Goal: Task Accomplishment & Management: Use online tool/utility

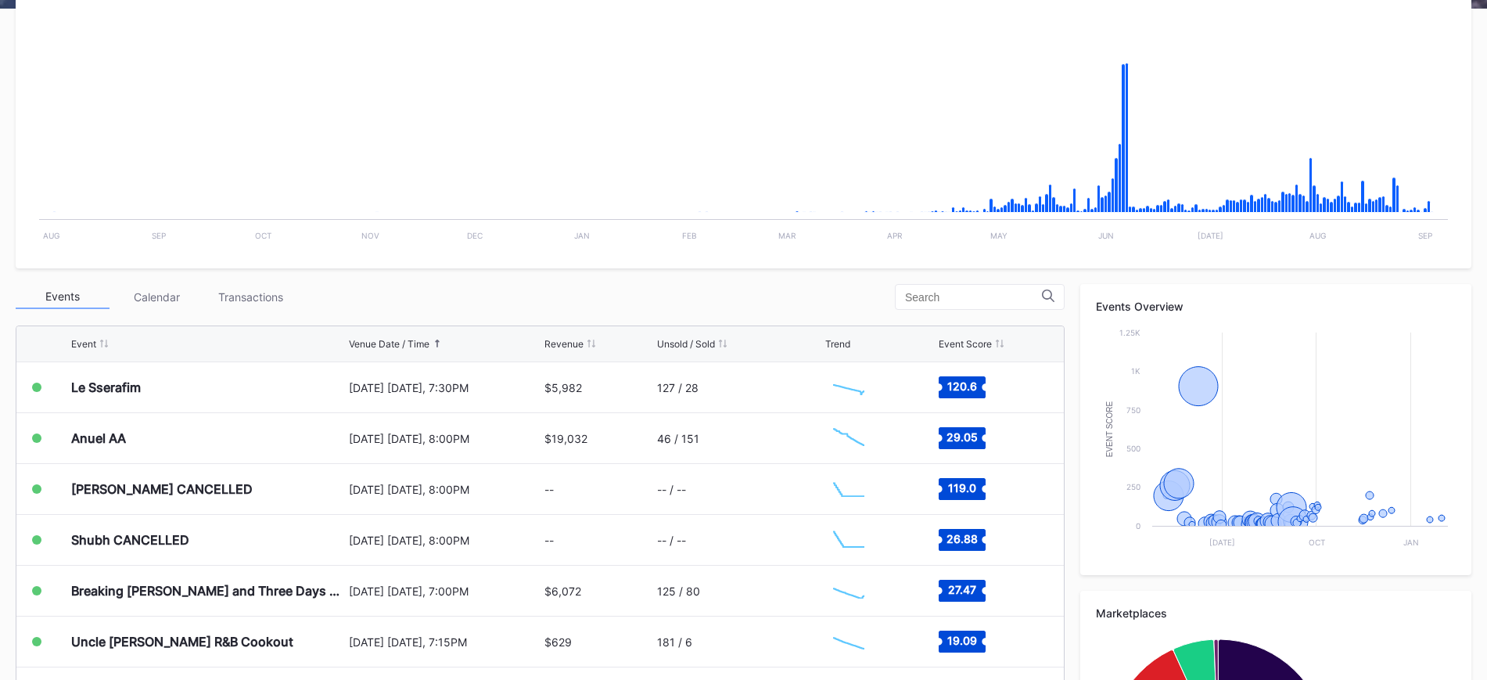
scroll to position [301, 0]
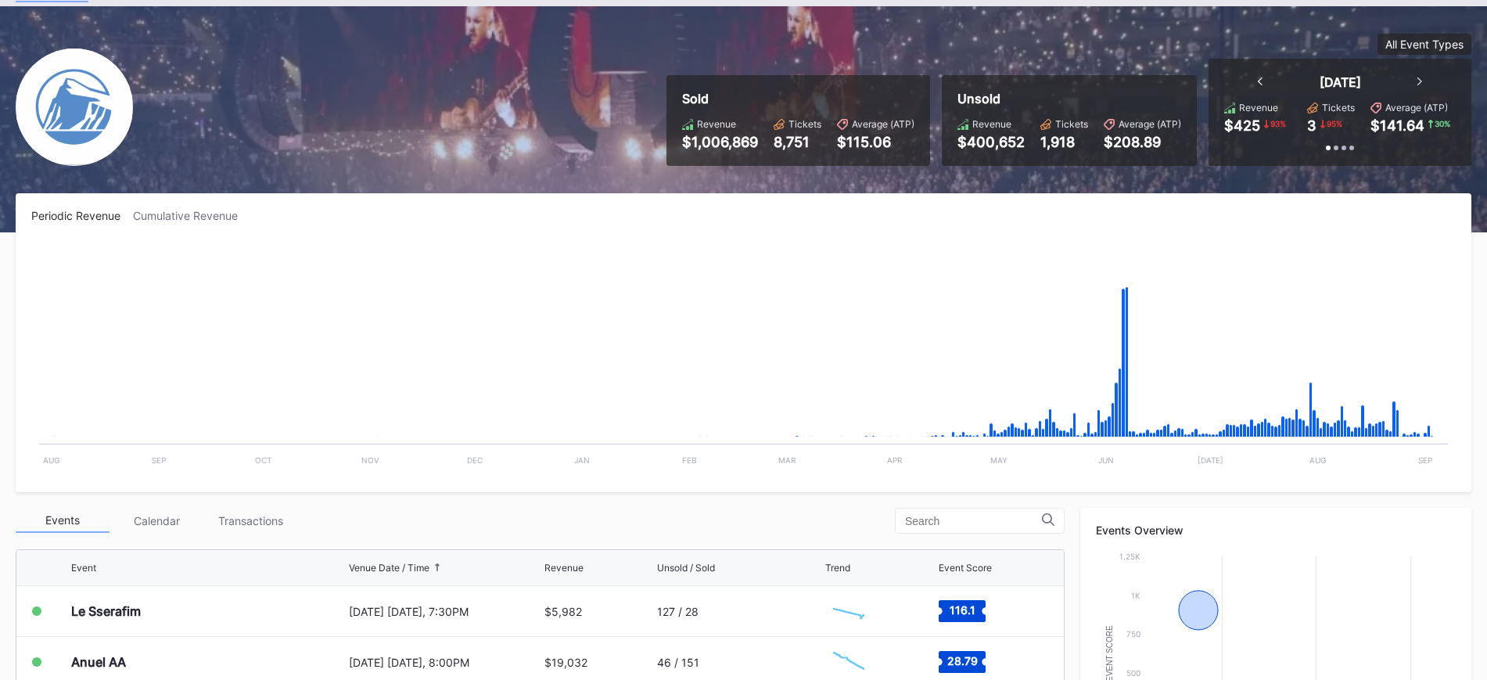
scroll to position [78, 0]
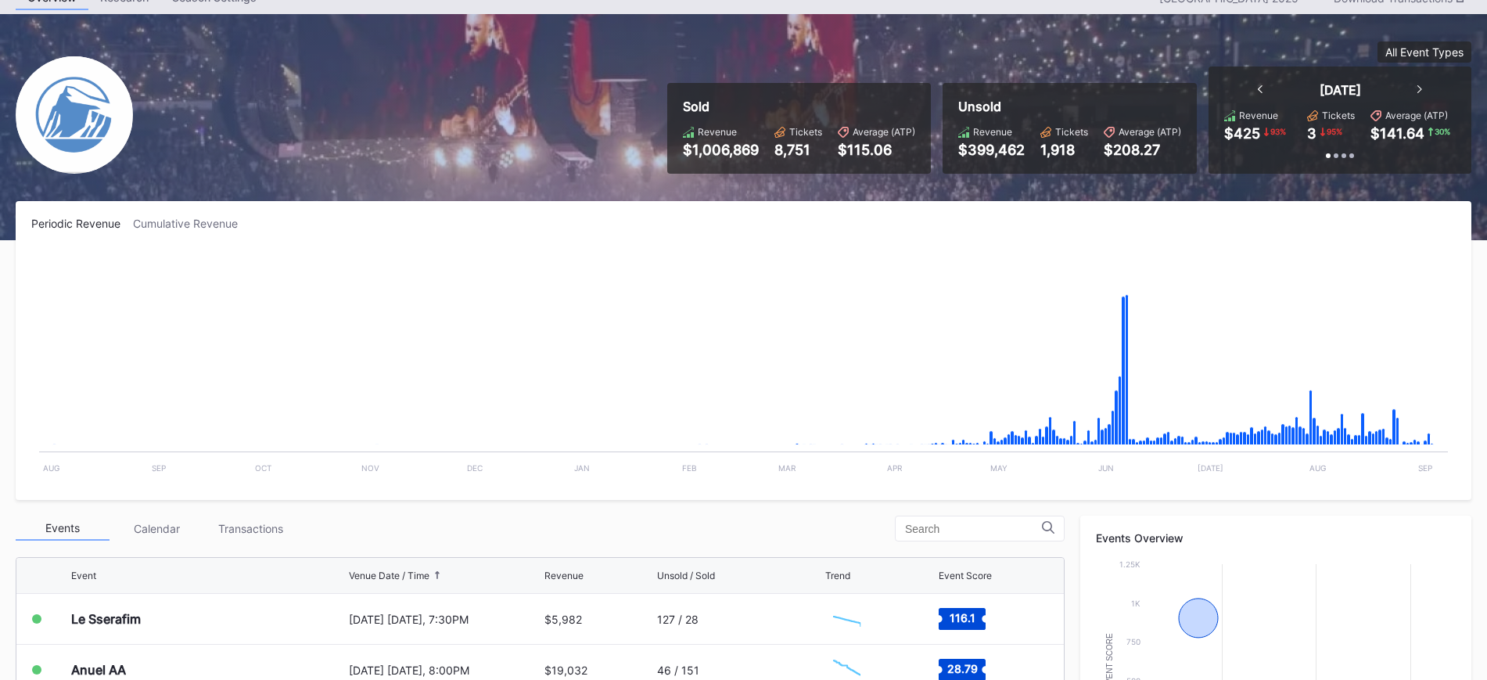
scroll to position [235, 0]
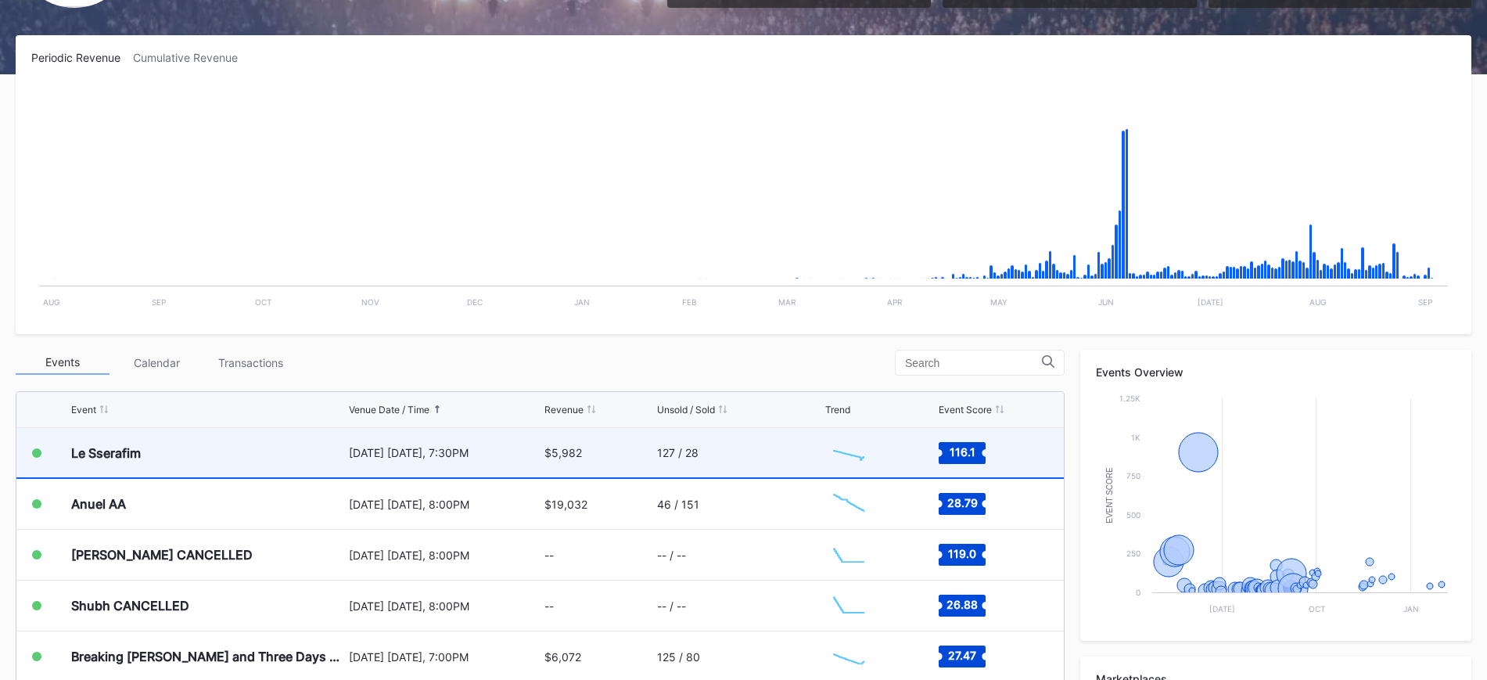
click at [333, 435] on div "Le Sserafim" at bounding box center [208, 452] width 274 height 49
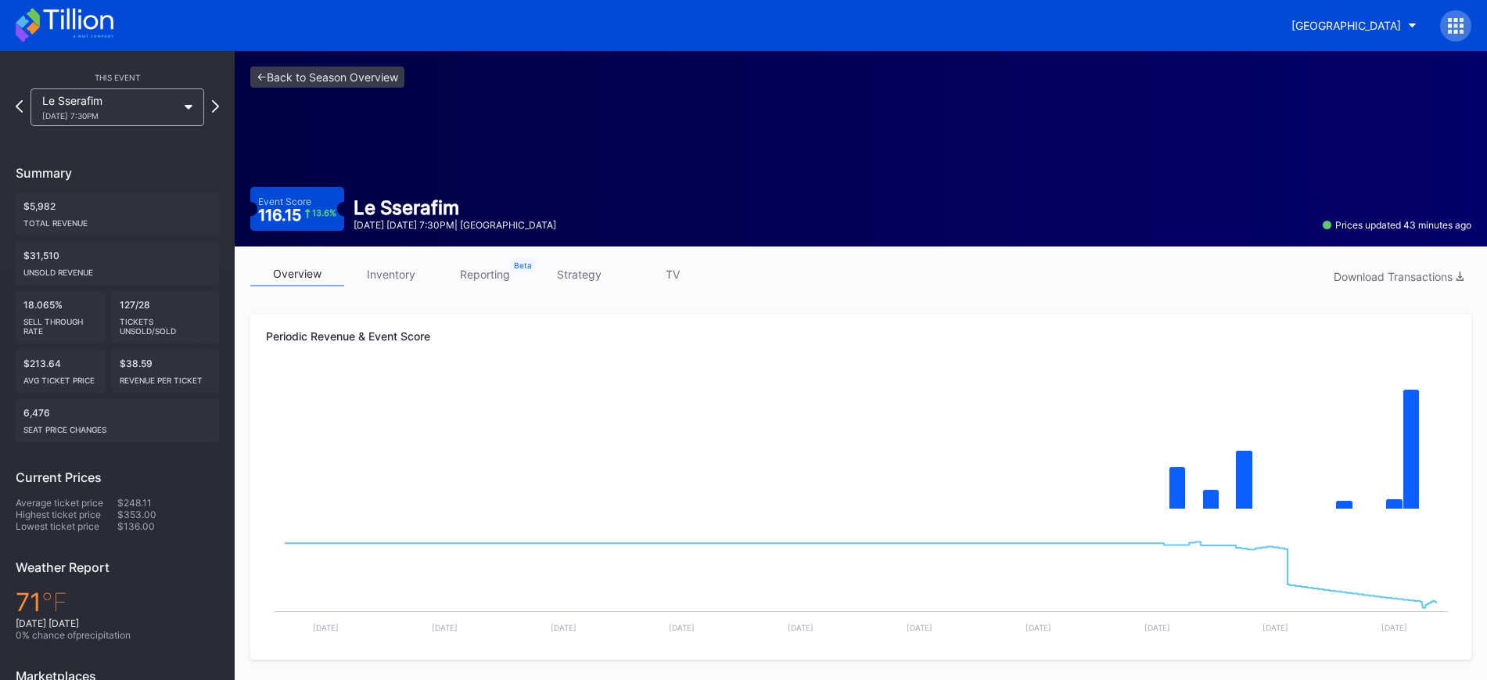
click at [380, 286] on div "overview inventory reporting strategy TV Download Transactions" at bounding box center [860, 278] width 1221 height 32
click at [570, 267] on link "strategy" at bounding box center [579, 274] width 94 height 24
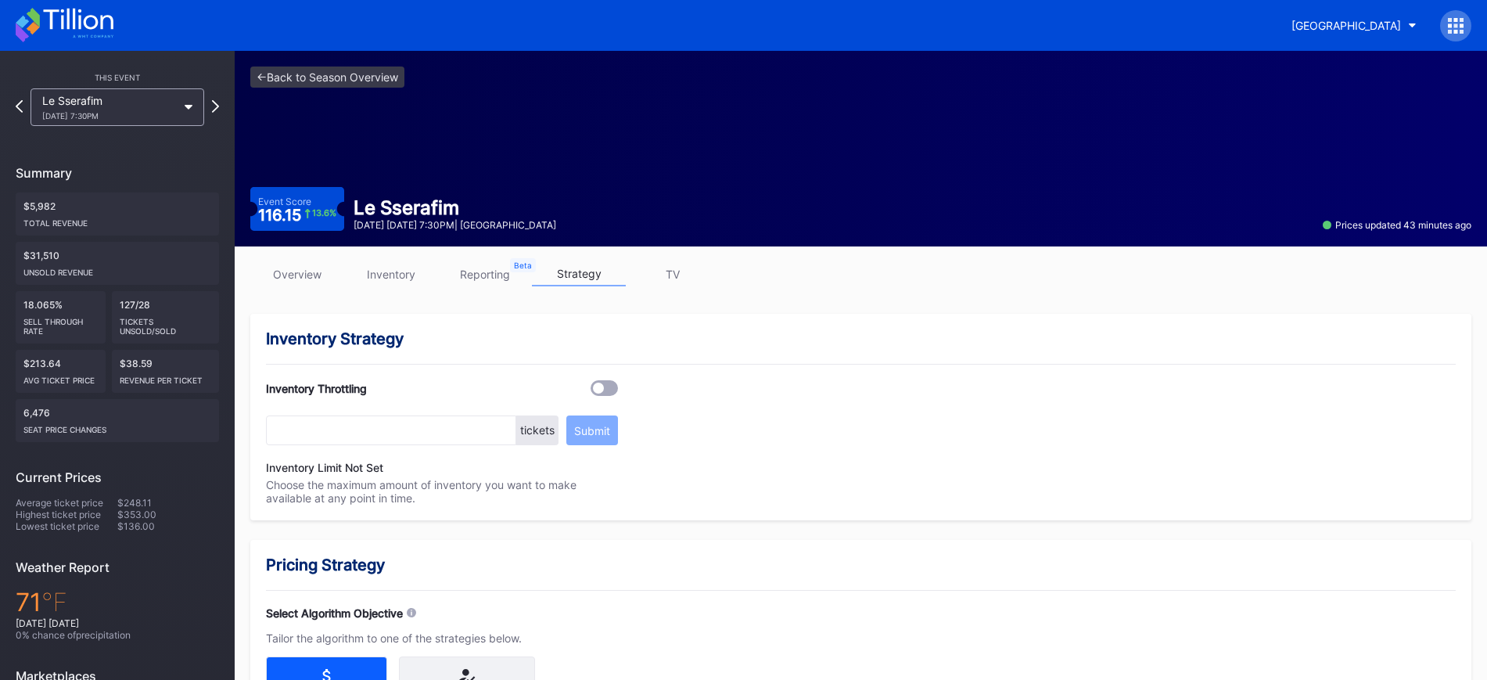
scroll to position [168, 0]
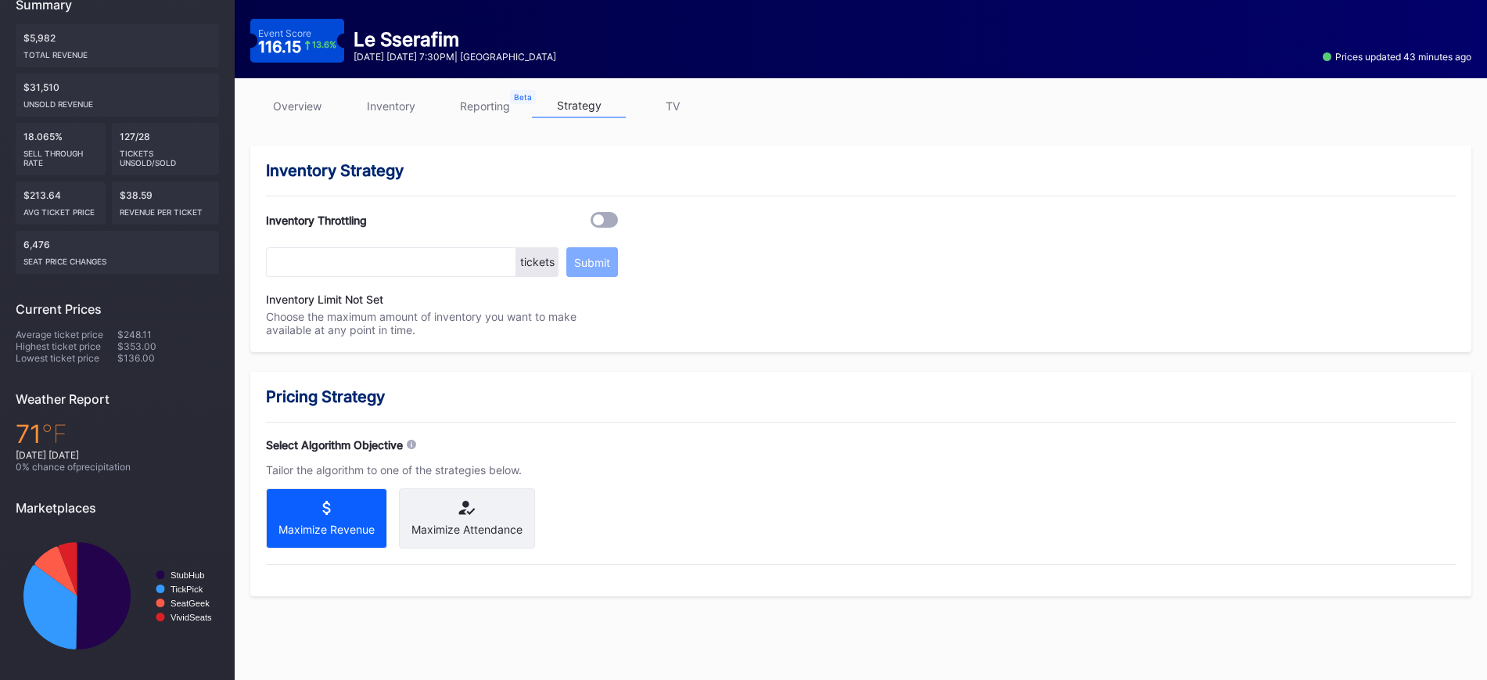
click at [471, 520] on div "Maximize Attendance" at bounding box center [467, 518] width 136 height 60
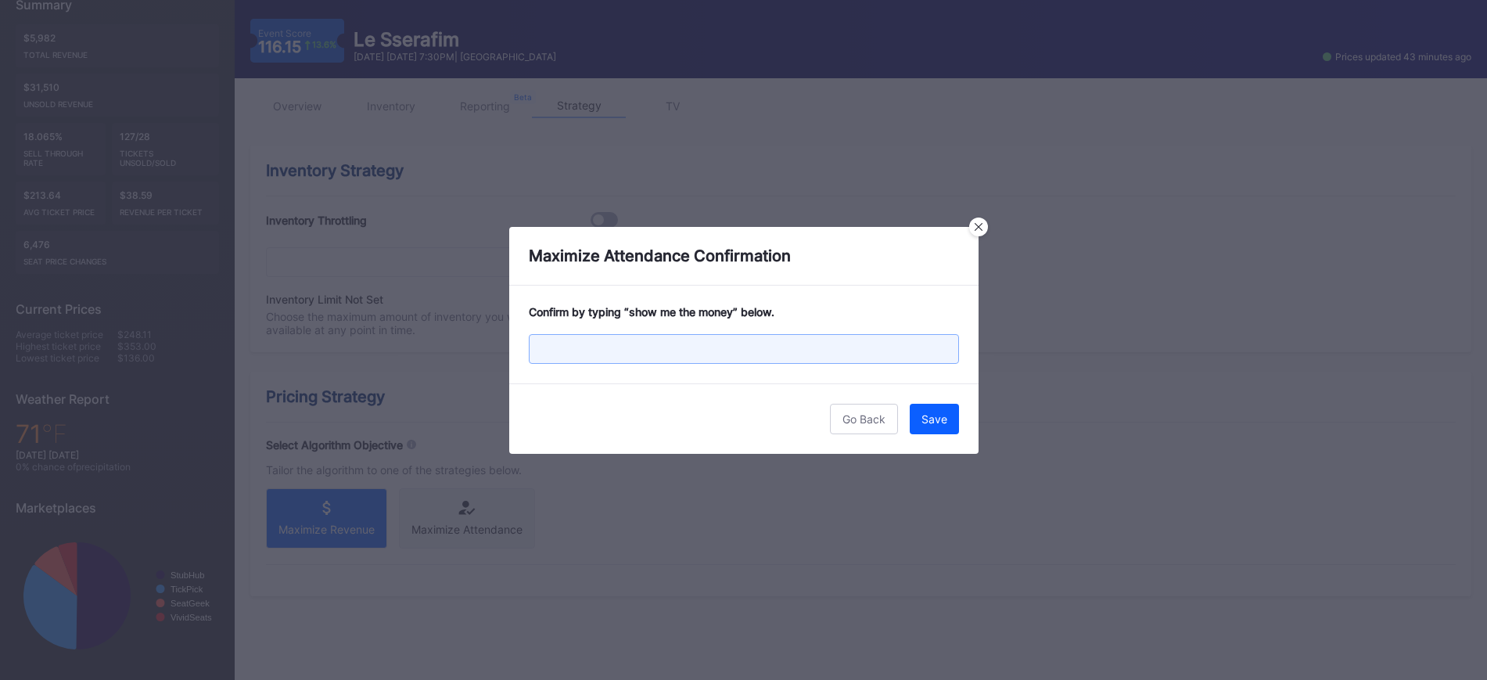
click at [663, 344] on input "text" at bounding box center [744, 349] width 430 height 30
type input "show me the money"
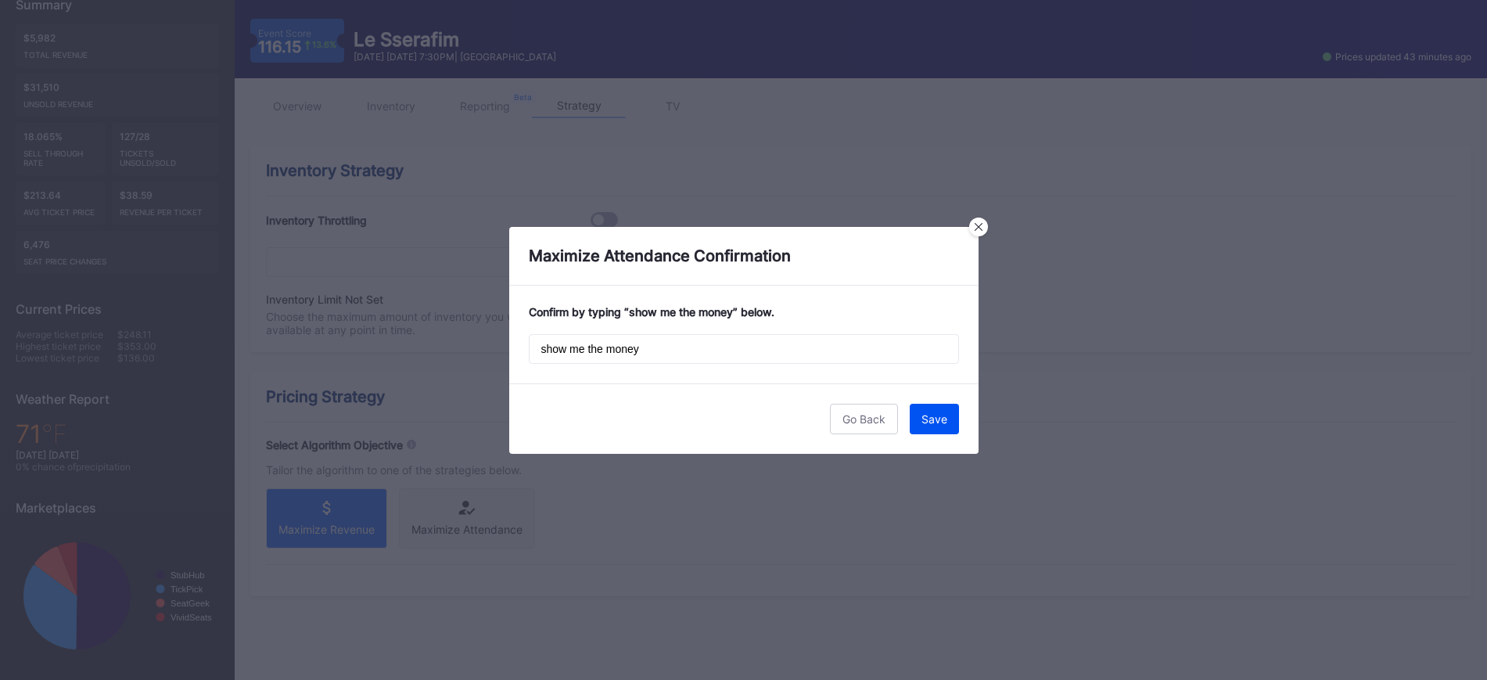
click at [950, 430] on button "Save" at bounding box center [934, 419] width 49 height 31
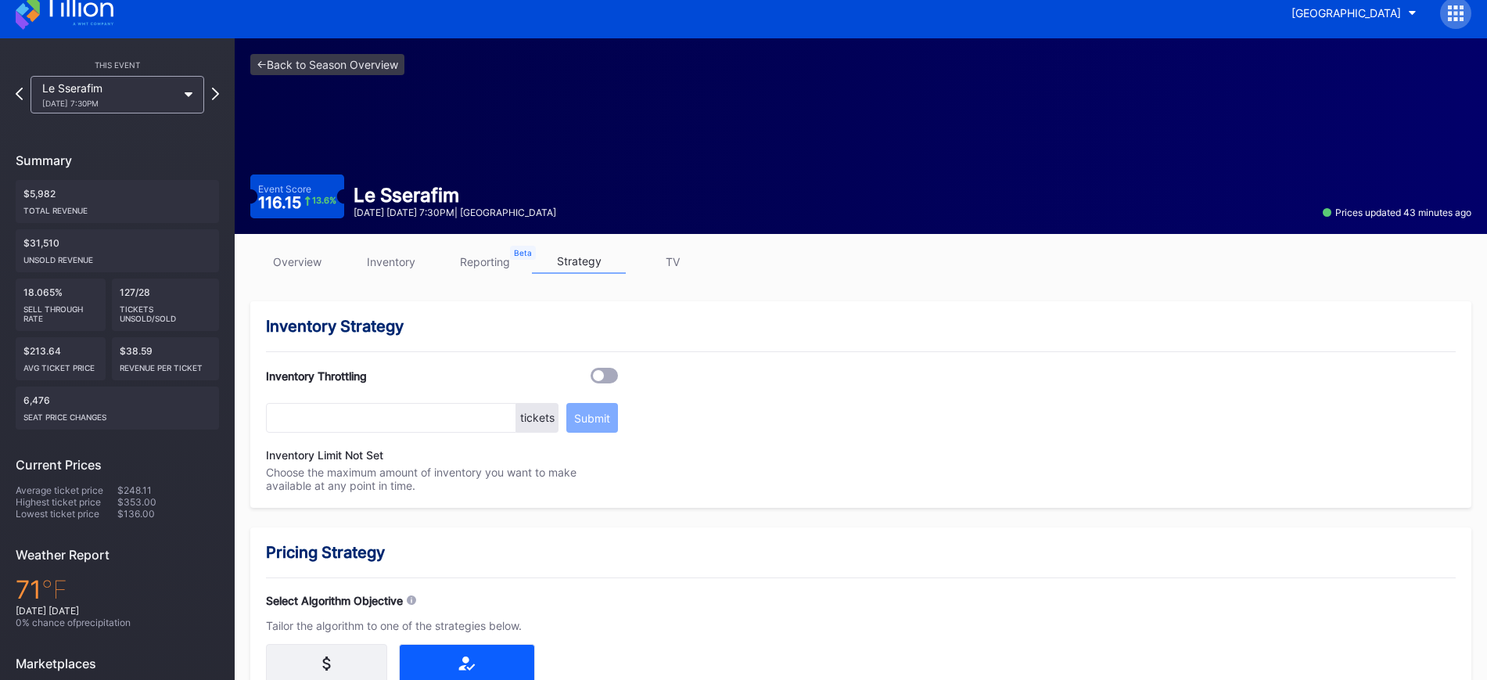
scroll to position [12, 0]
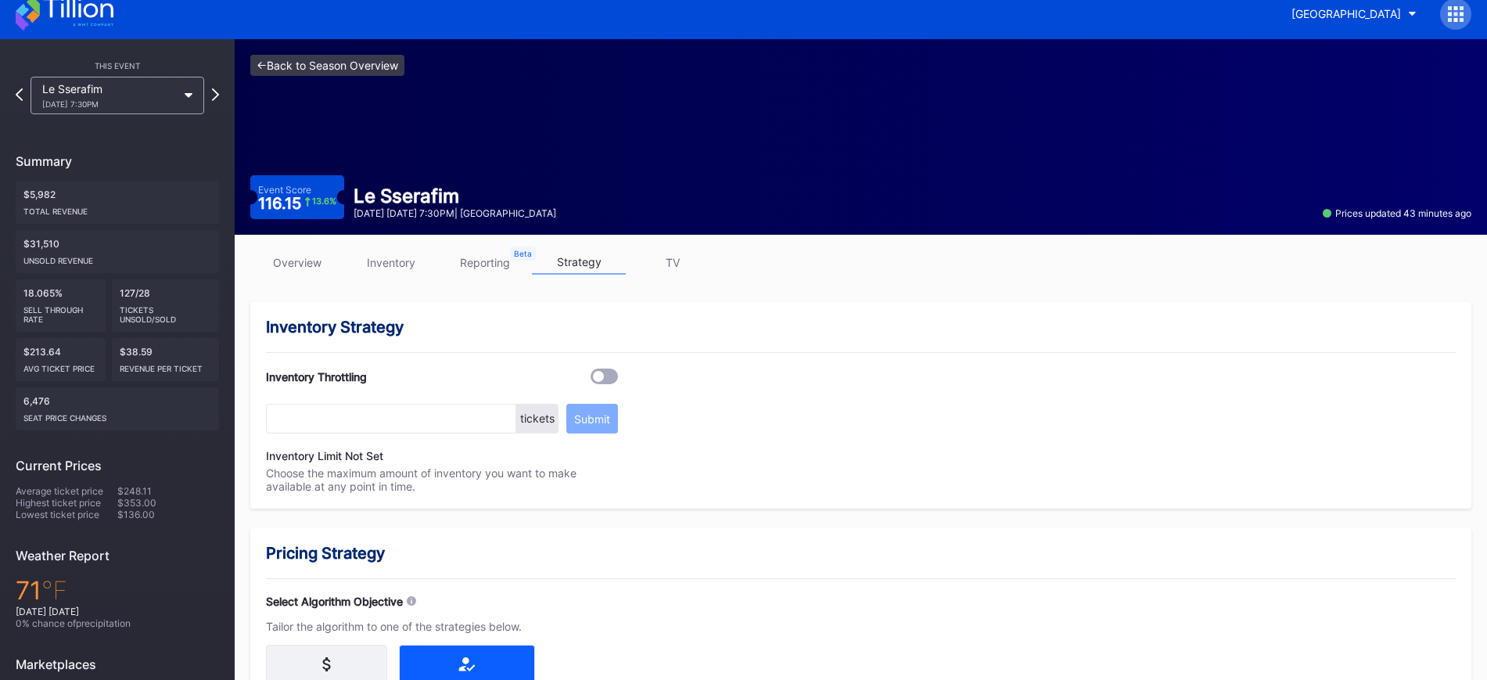
click at [309, 56] on link "<- Back to Season Overview" at bounding box center [327, 65] width 154 height 21
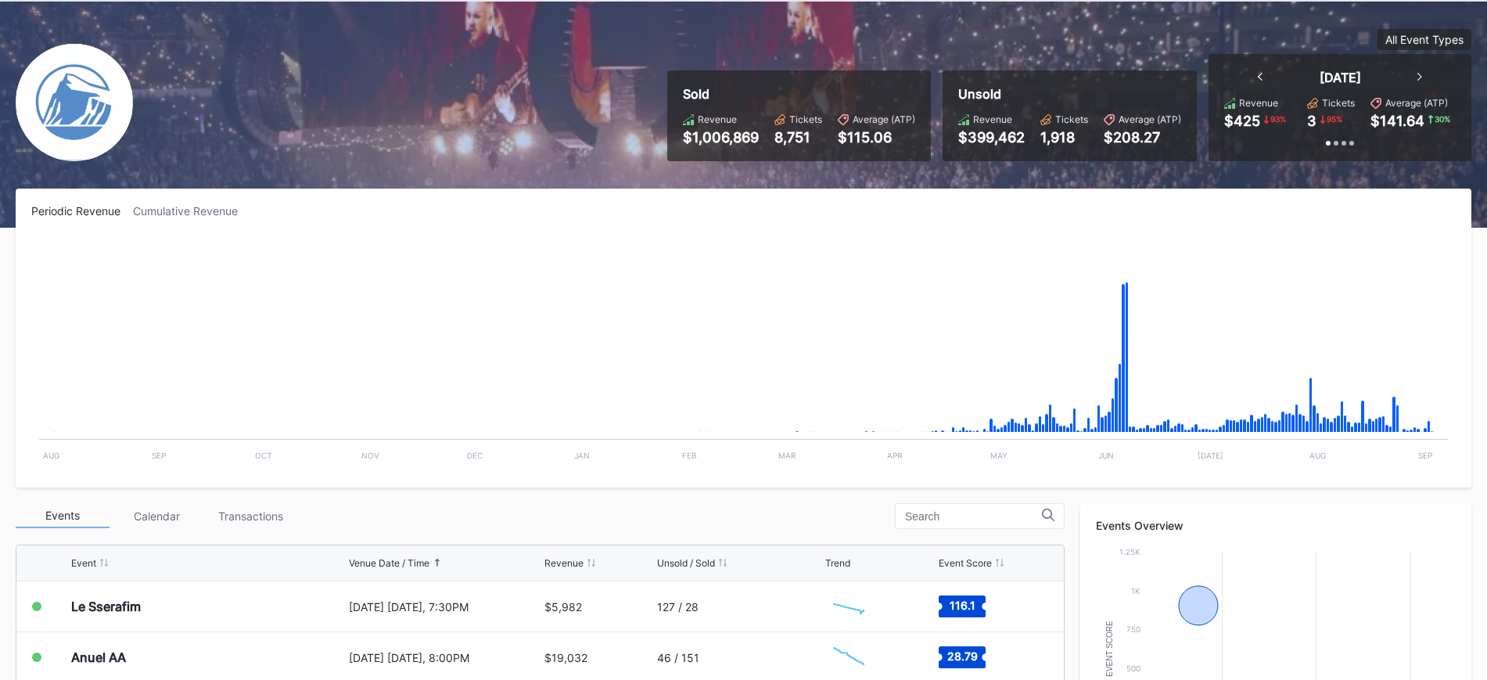
scroll to position [117, 0]
